Goal: Task Accomplishment & Management: Use online tool/utility

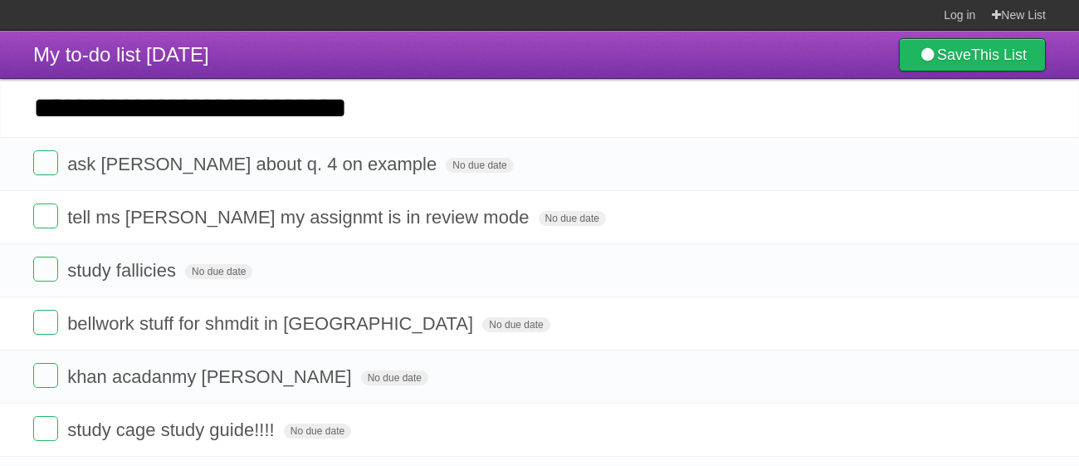
type input "**********"
click input "*********" at bounding box center [0, 0] width 0 height 0
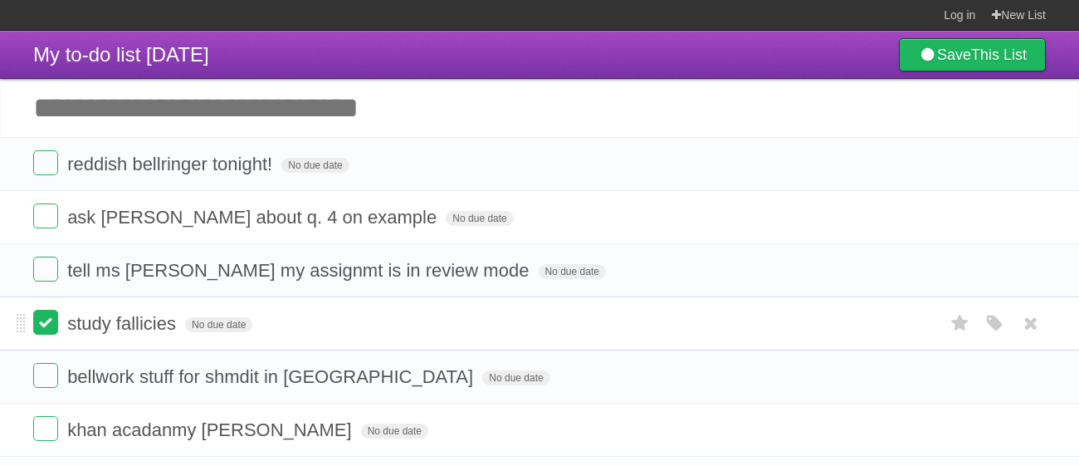
click at [54, 319] on label at bounding box center [45, 322] width 25 height 25
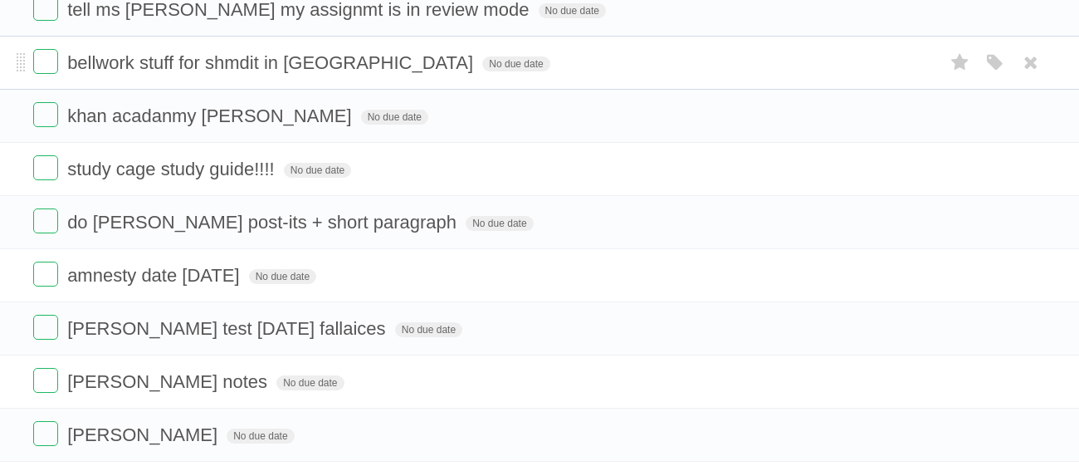
scroll to position [308, 0]
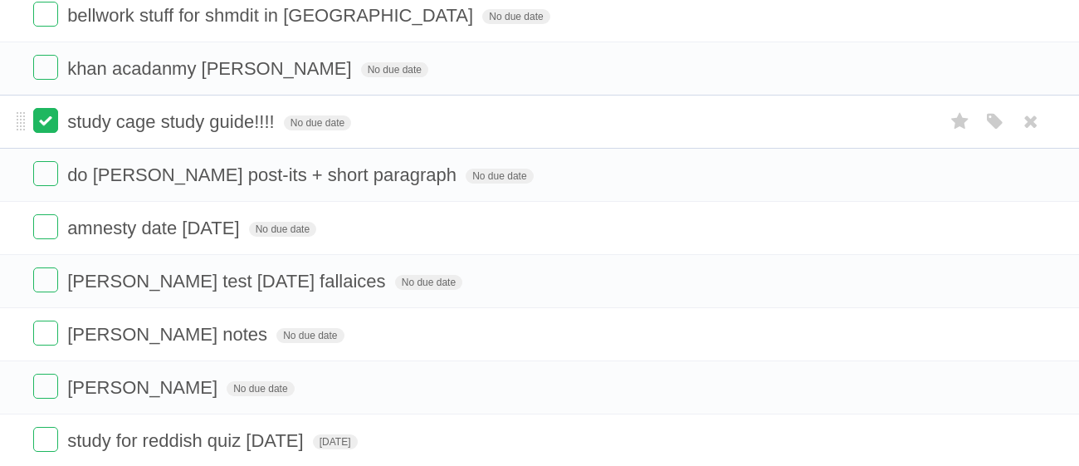
click at [37, 126] on label at bounding box center [45, 120] width 25 height 25
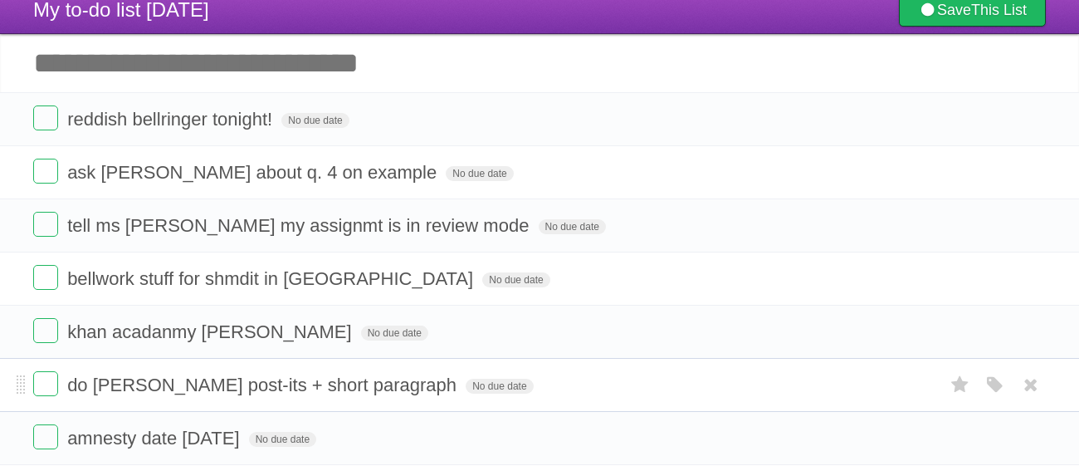
scroll to position [40, 0]
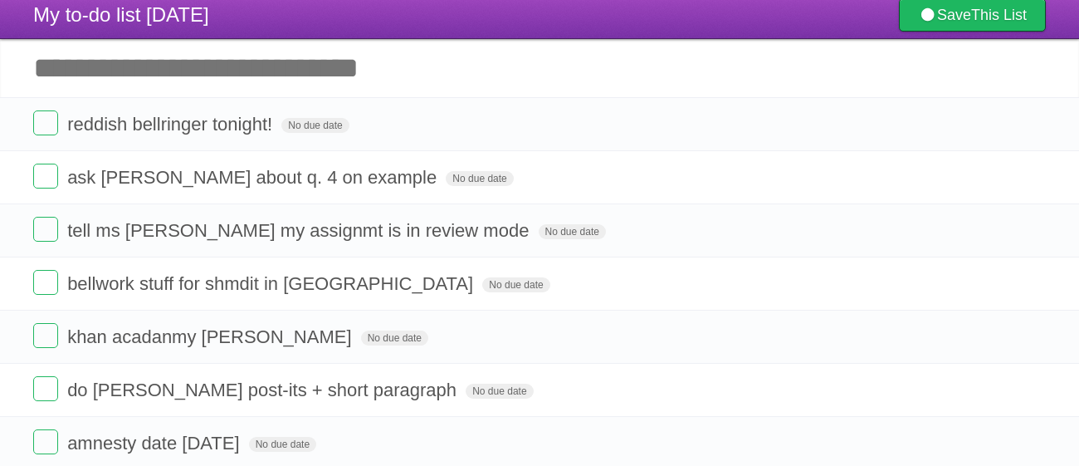
click at [148, 69] on input "Add another task" at bounding box center [539, 68] width 1079 height 58
click at [372, 388] on span "do [PERSON_NAME] post-its + short paragraph" at bounding box center [263, 389] width 393 height 21
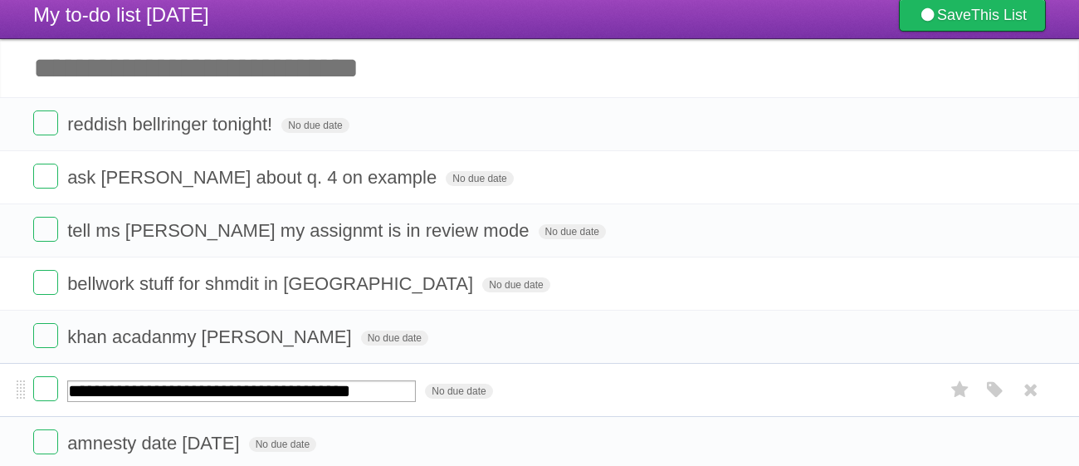
click at [389, 394] on input "**********" at bounding box center [241, 391] width 349 height 22
type input "**********"
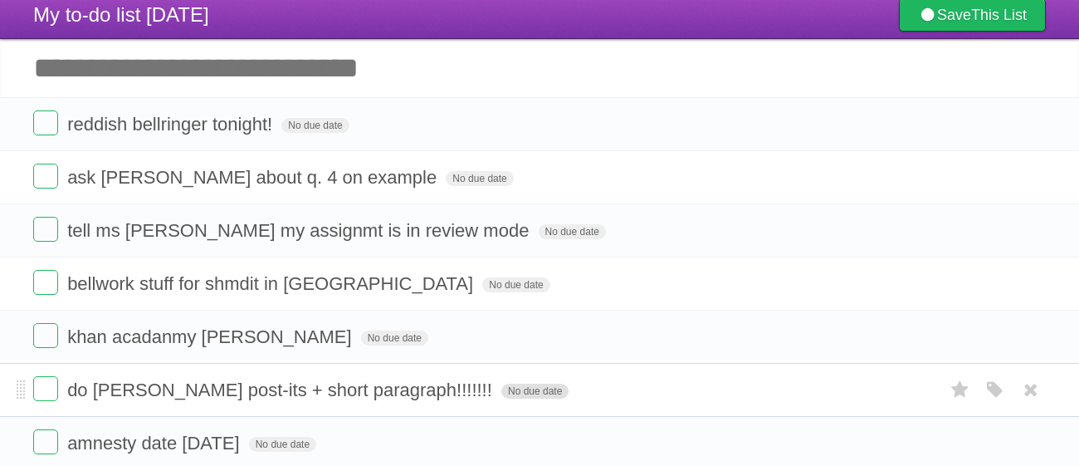
click at [501, 390] on span "No due date" at bounding box center [534, 390] width 67 height 15
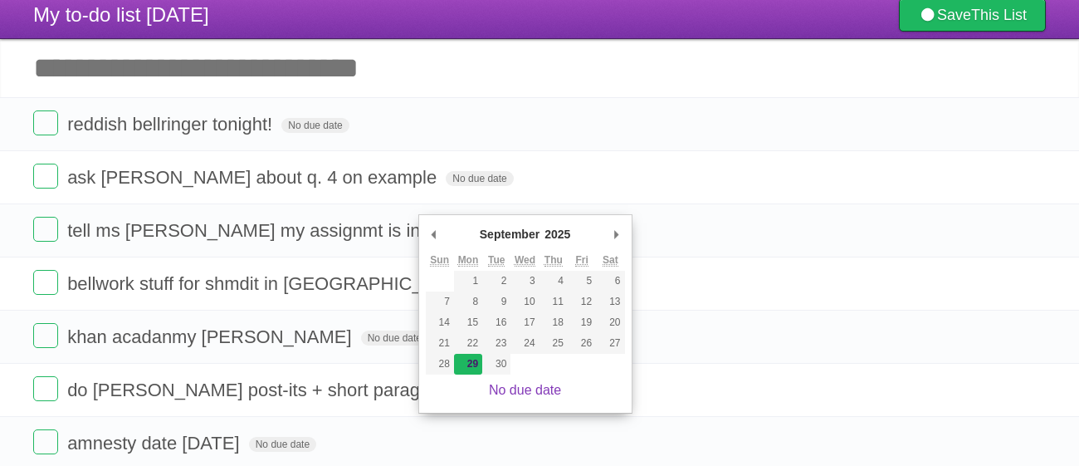
type span "[DATE]"
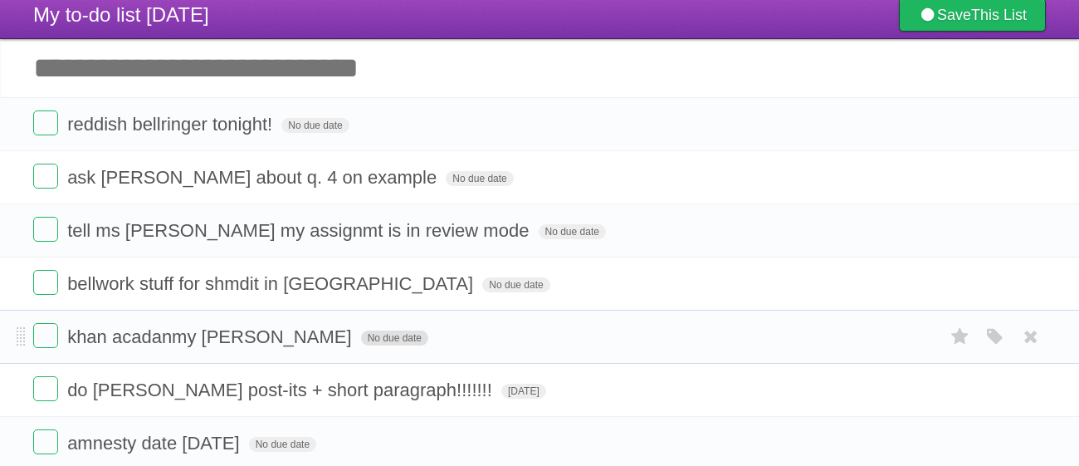
click at [361, 336] on span "No due date" at bounding box center [394, 337] width 67 height 15
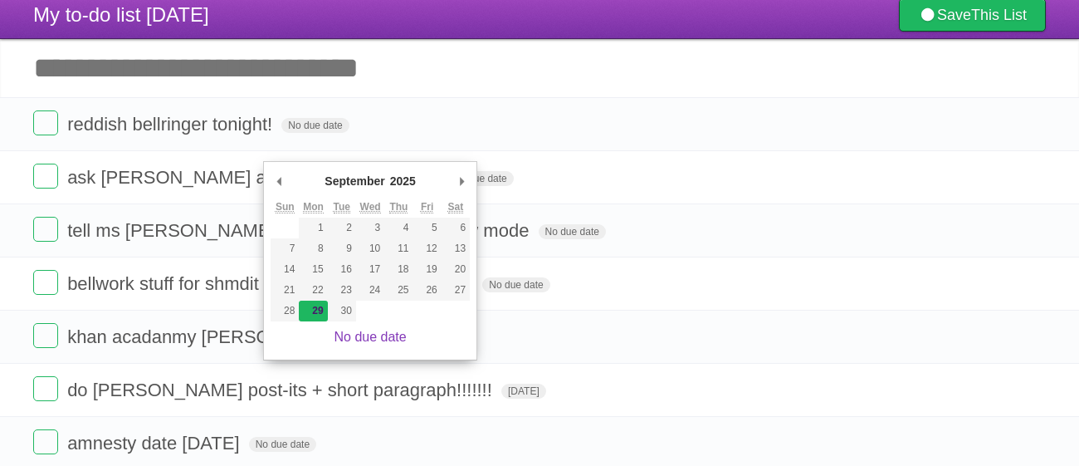
type span "[DATE]"
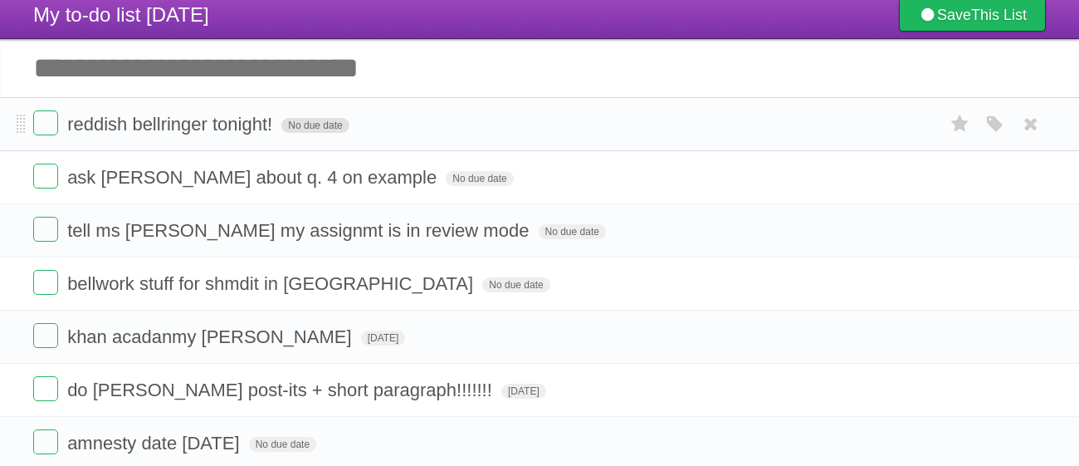
click at [312, 119] on span "No due date" at bounding box center [314, 125] width 67 height 15
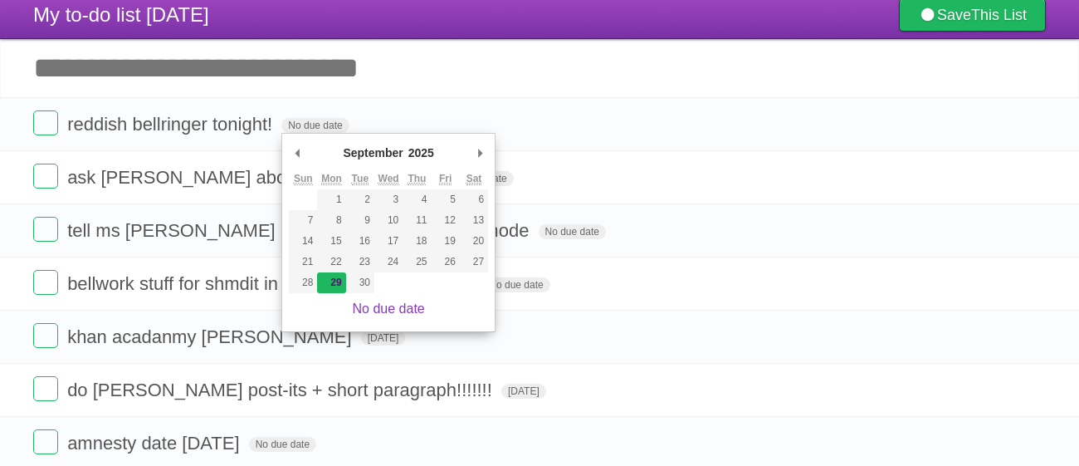
type span "[DATE]"
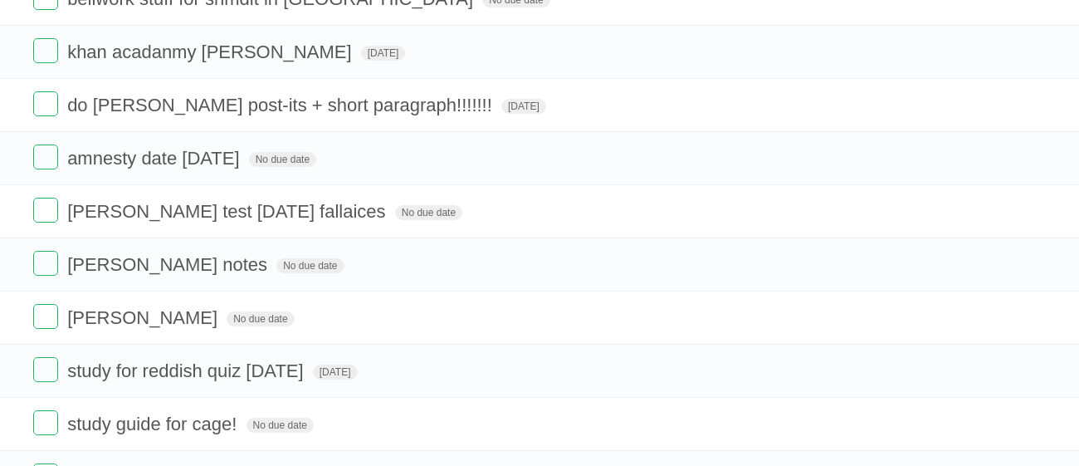
scroll to position [329, 0]
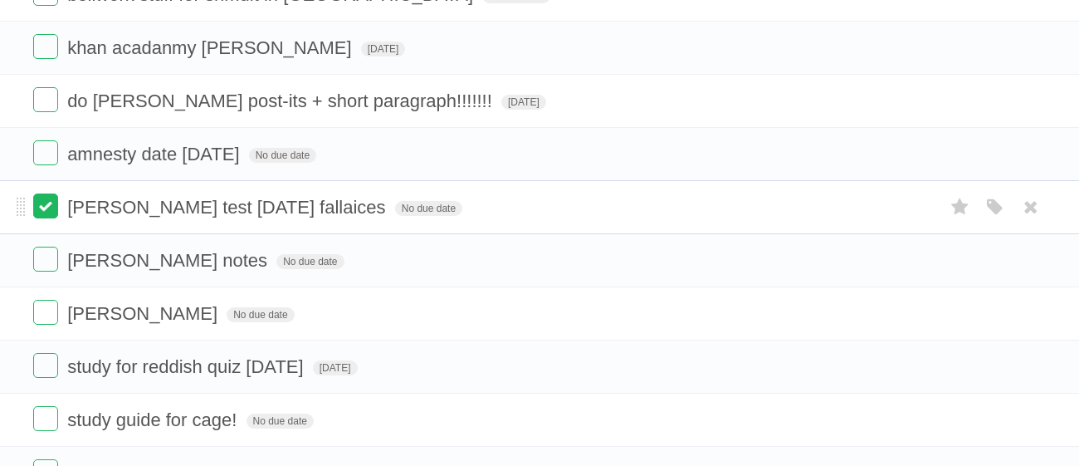
click at [47, 200] on label at bounding box center [45, 205] width 25 height 25
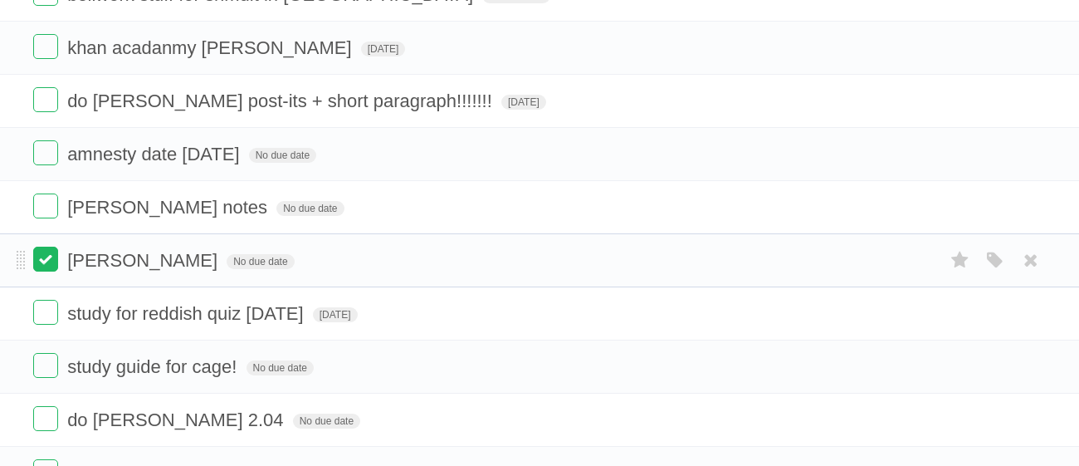
click at [46, 254] on label at bounding box center [45, 258] width 25 height 25
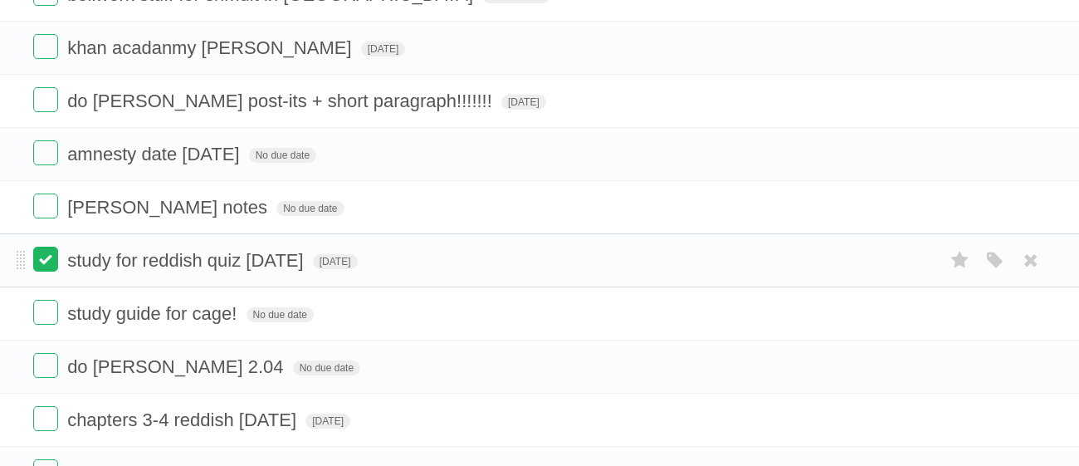
click at [43, 252] on label at bounding box center [45, 258] width 25 height 25
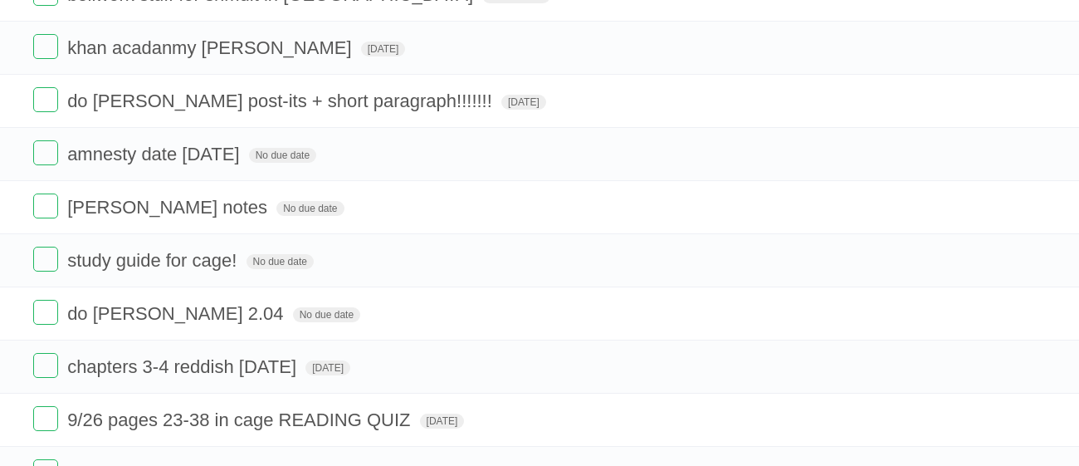
click at [43, 252] on label at bounding box center [45, 258] width 25 height 25
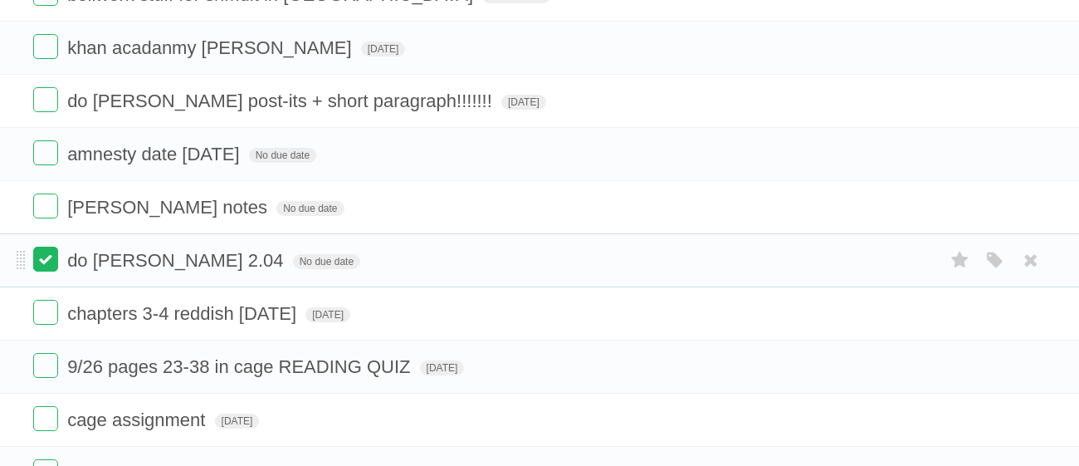
click at [46, 258] on label at bounding box center [45, 258] width 25 height 25
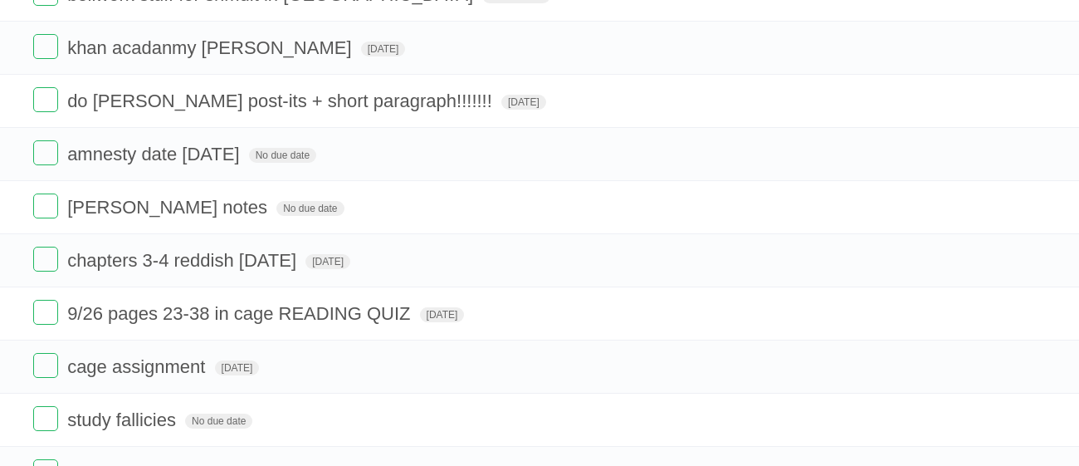
click at [46, 258] on label at bounding box center [45, 258] width 25 height 25
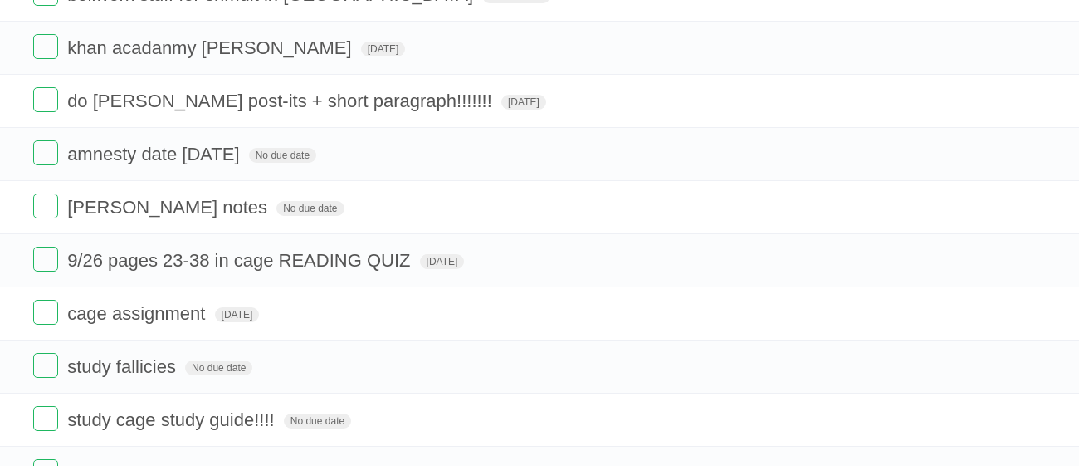
click at [46, 258] on label at bounding box center [45, 258] width 25 height 25
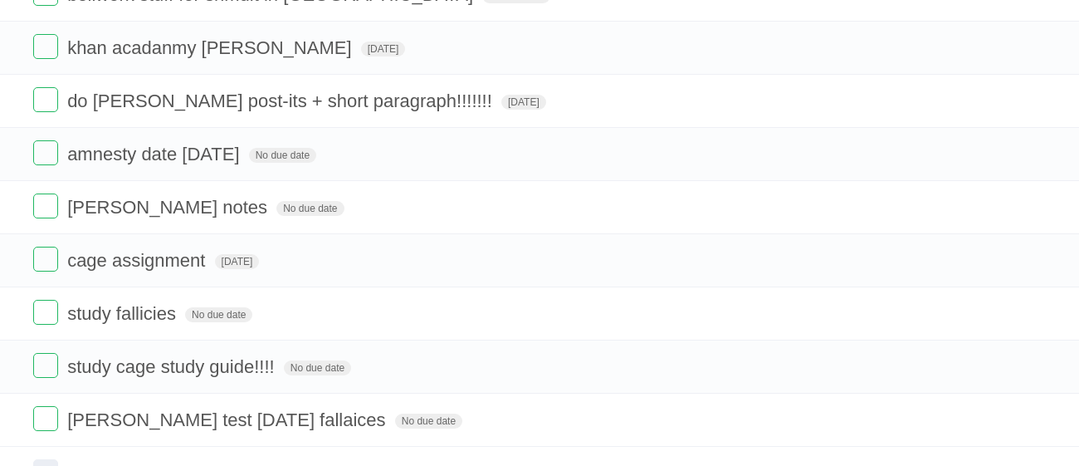
click at [46, 258] on label at bounding box center [45, 258] width 25 height 25
